Goal: Transaction & Acquisition: Purchase product/service

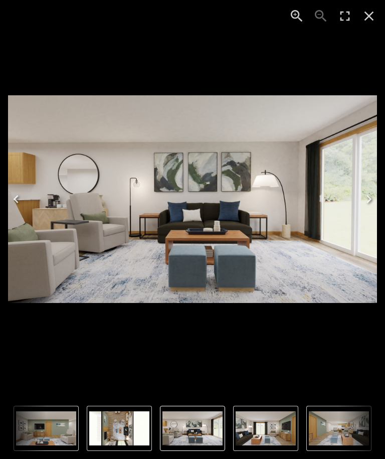
click at [376, 17] on icon "Close" at bounding box center [369, 16] width 16 height 16
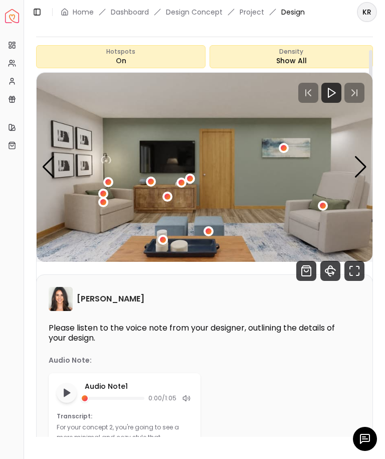
scroll to position [58, 0]
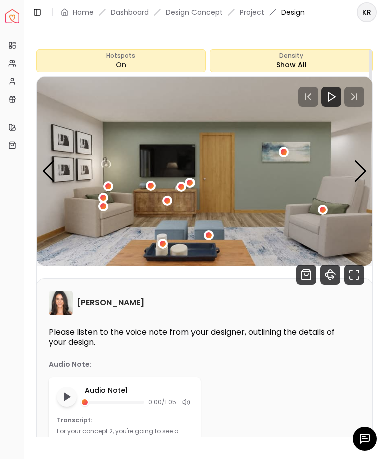
click at [364, 170] on div "Next slide" at bounding box center [361, 171] width 14 height 22
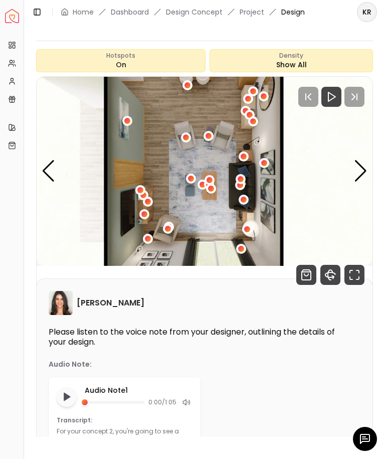
scroll to position [41, 0]
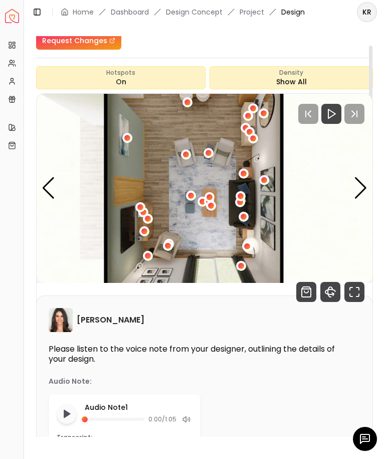
click at [362, 188] on div "Next slide" at bounding box center [361, 188] width 14 height 22
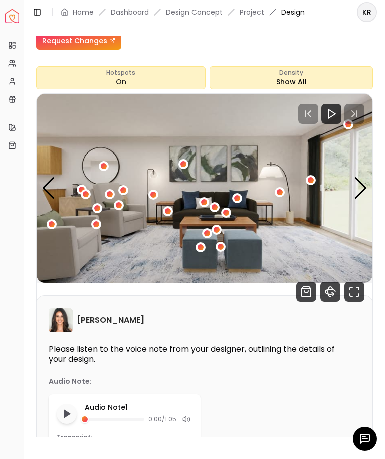
click at [215, 206] on div "1 / 5" at bounding box center [215, 207] width 6 height 6
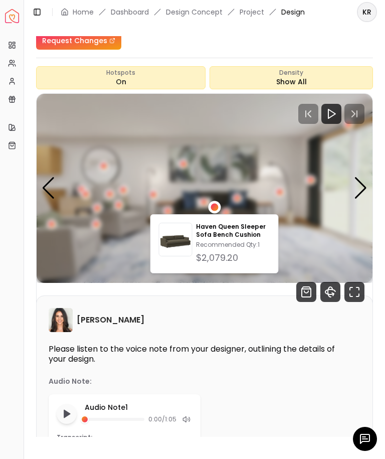
click at [251, 226] on p "Haven Queen Sleeper Sofa Bench Cushion" at bounding box center [233, 231] width 74 height 16
click at [250, 119] on img "1 / 5" at bounding box center [205, 188] width 336 height 189
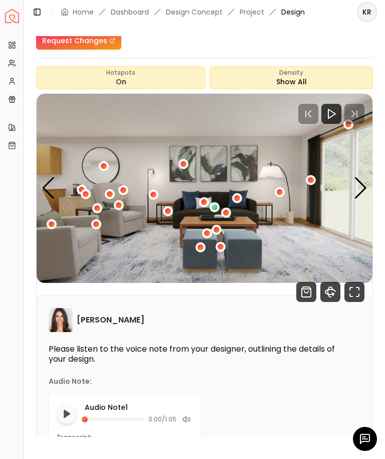
click at [360, 187] on div "Next slide" at bounding box center [361, 188] width 14 height 22
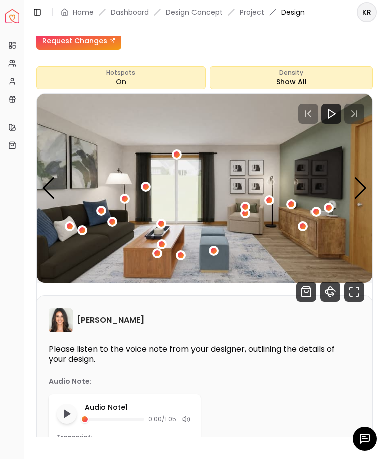
click at [256, 219] on img "2 / 5" at bounding box center [205, 188] width 336 height 189
click at [244, 216] on div "2 / 5" at bounding box center [245, 213] width 6 height 6
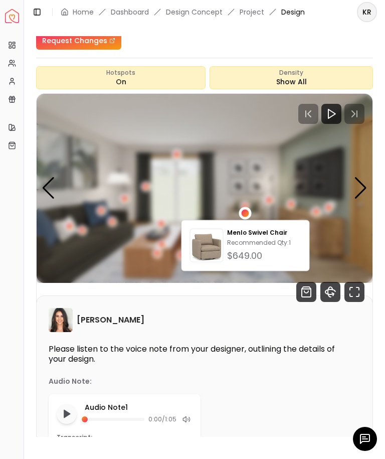
click at [267, 242] on p "Recommended Qty: 1" at bounding box center [264, 243] width 74 height 8
click at [357, 147] on img "2 / 5" at bounding box center [205, 188] width 336 height 189
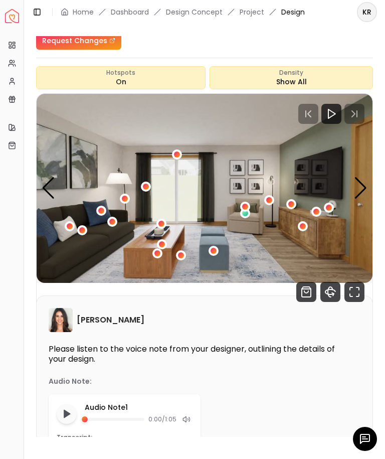
click at [362, 187] on div "Next slide" at bounding box center [361, 188] width 14 height 22
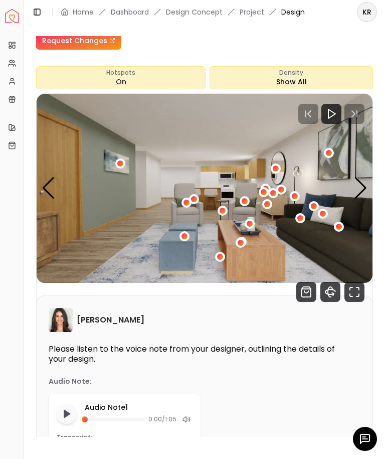
click at [367, 189] on img "3 / 5" at bounding box center [205, 188] width 336 height 189
click at [358, 185] on div "Next slide" at bounding box center [361, 188] width 14 height 22
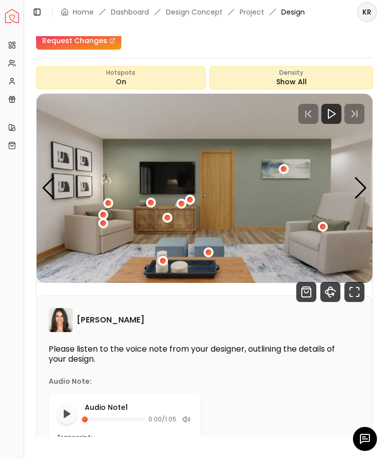
click at [366, 184] on div "Next slide" at bounding box center [361, 188] width 14 height 22
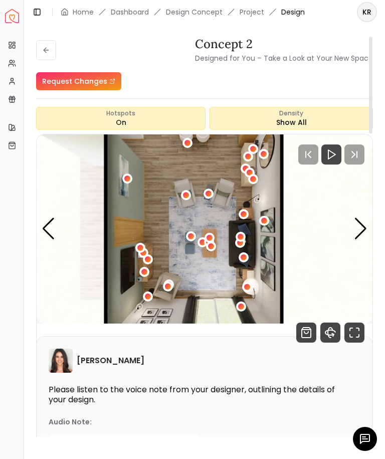
scroll to position [0, 0]
click at [48, 47] on icon at bounding box center [46, 50] width 8 height 8
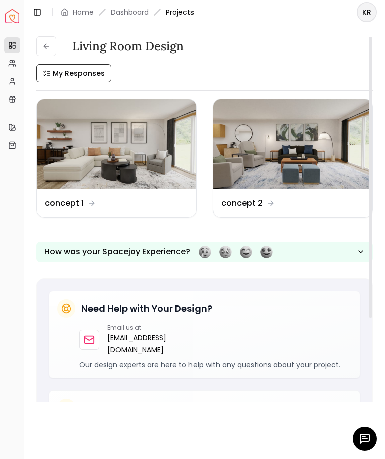
click at [180, 155] on img at bounding box center [116, 144] width 159 height 90
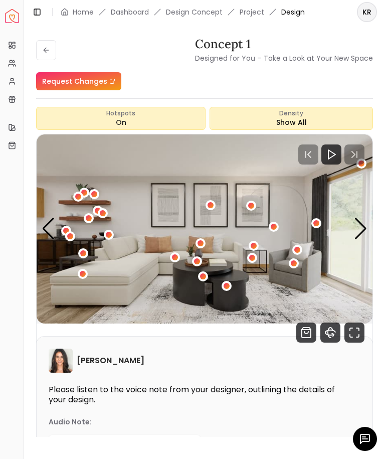
click at [363, 226] on div "Next slide" at bounding box center [361, 229] width 14 height 22
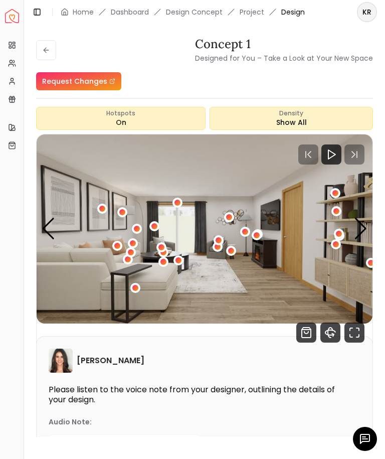
click at [363, 222] on div "Next slide" at bounding box center [361, 229] width 14 height 22
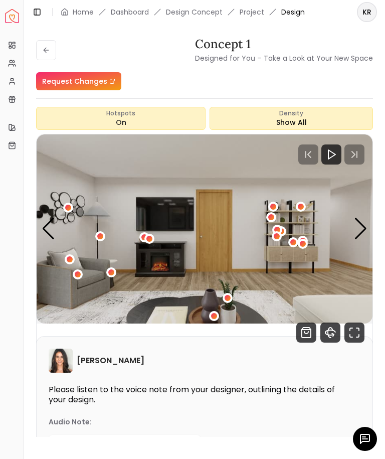
click at [367, 229] on div "Next slide" at bounding box center [361, 229] width 14 height 22
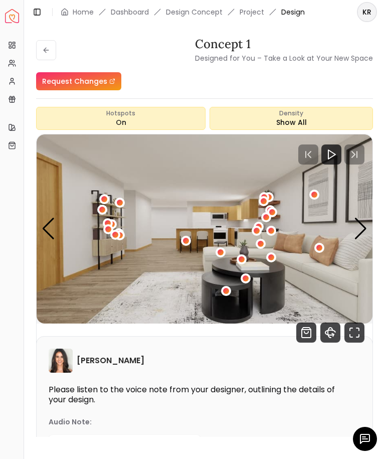
click at [366, 228] on div "Next slide" at bounding box center [361, 229] width 14 height 22
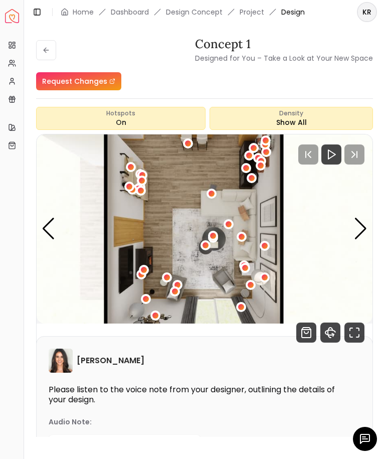
click at [367, 223] on img "5 / 5" at bounding box center [205, 228] width 336 height 189
click at [364, 225] on div "Next slide" at bounding box center [361, 229] width 14 height 22
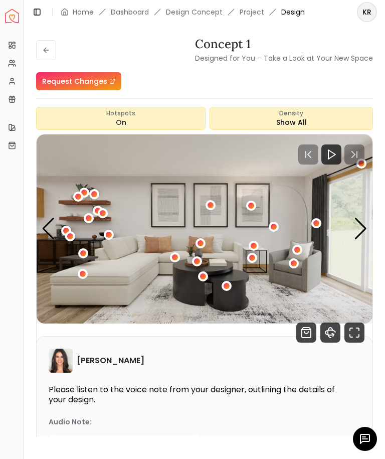
click at [45, 229] on div "Previous slide" at bounding box center [49, 229] width 14 height 22
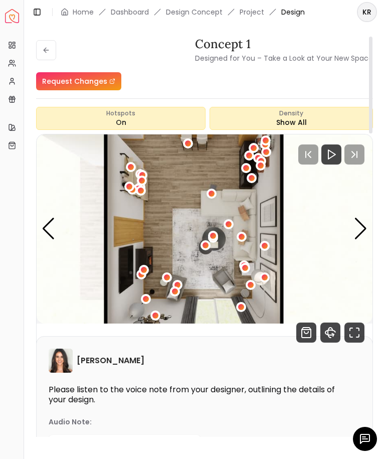
click at [283, 357] on div "[PERSON_NAME]" at bounding box center [205, 360] width 312 height 24
click at [359, 229] on div "Next slide" at bounding box center [361, 229] width 14 height 22
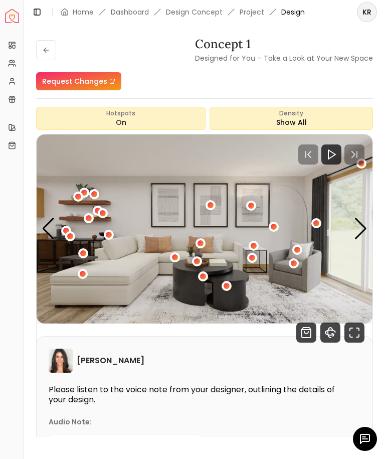
click at [364, 227] on div "Next slide" at bounding box center [361, 229] width 14 height 22
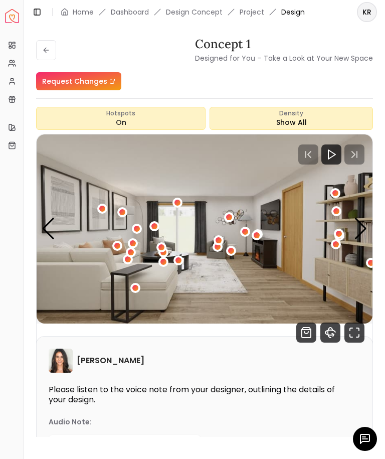
click at [138, 291] on div "2 / 5" at bounding box center [135, 288] width 10 height 10
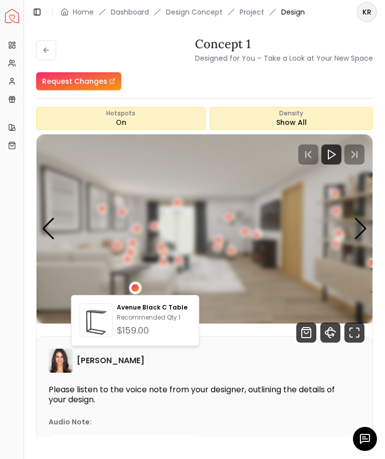
click at [228, 313] on img "2 / 5" at bounding box center [205, 228] width 336 height 189
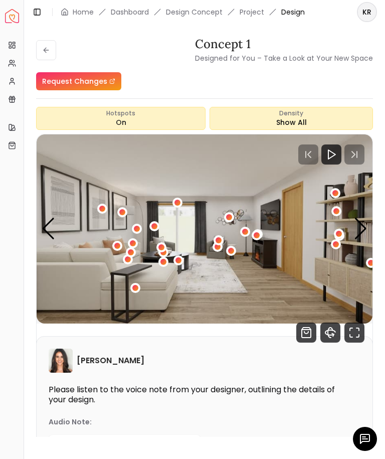
click at [364, 232] on div "Next slide" at bounding box center [361, 229] width 14 height 22
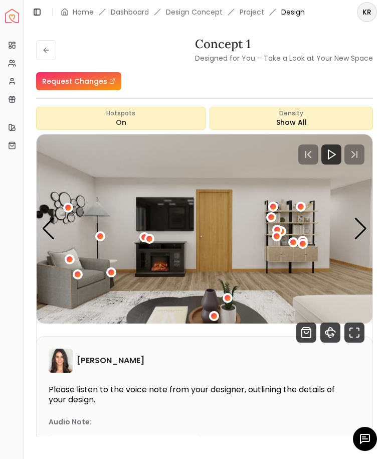
click at [362, 232] on div "Next slide" at bounding box center [361, 229] width 14 height 22
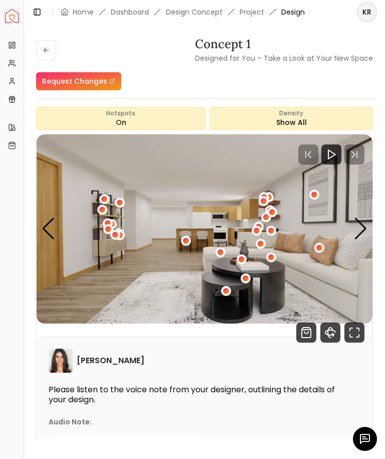
click at [227, 253] on img "4 / 5" at bounding box center [205, 228] width 336 height 189
click at [308, 332] on icon "Shop Products from this design" at bounding box center [306, 332] width 4 height 2
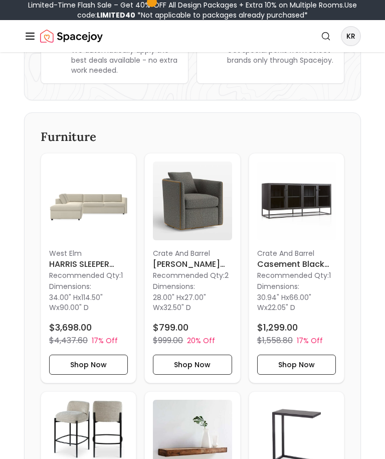
scroll to position [275, 0]
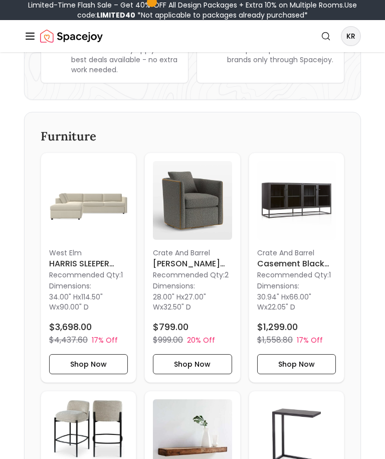
click at [64, 209] on img at bounding box center [88, 200] width 79 height 79
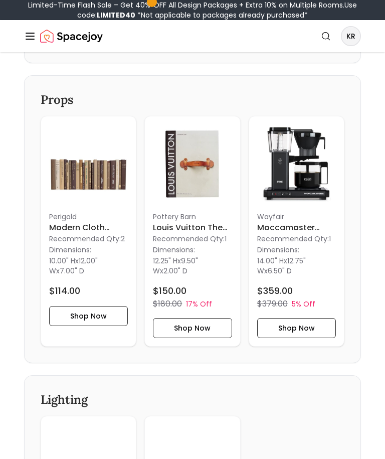
scroll to position [2817, 0]
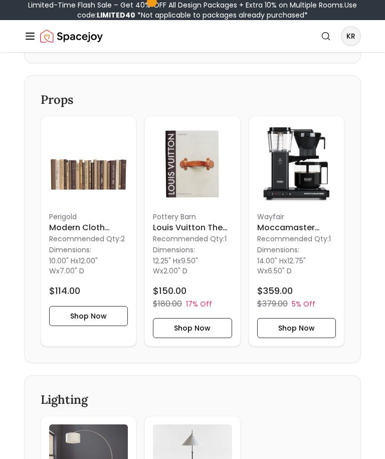
click at [103, 189] on img at bounding box center [88, 163] width 79 height 79
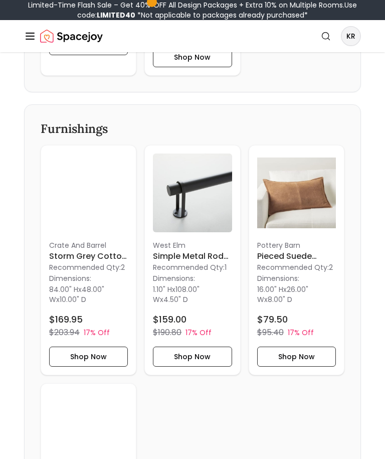
scroll to position [3391, 0]
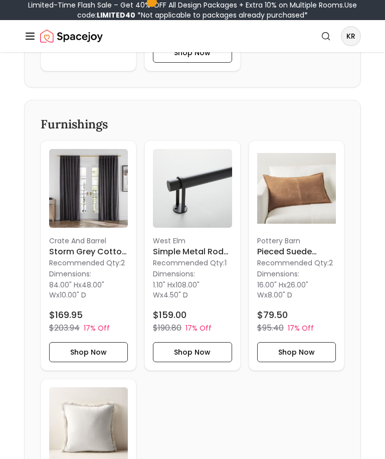
click at [300, 192] on img at bounding box center [296, 188] width 79 height 79
